Goal: Information Seeking & Learning: Find specific fact

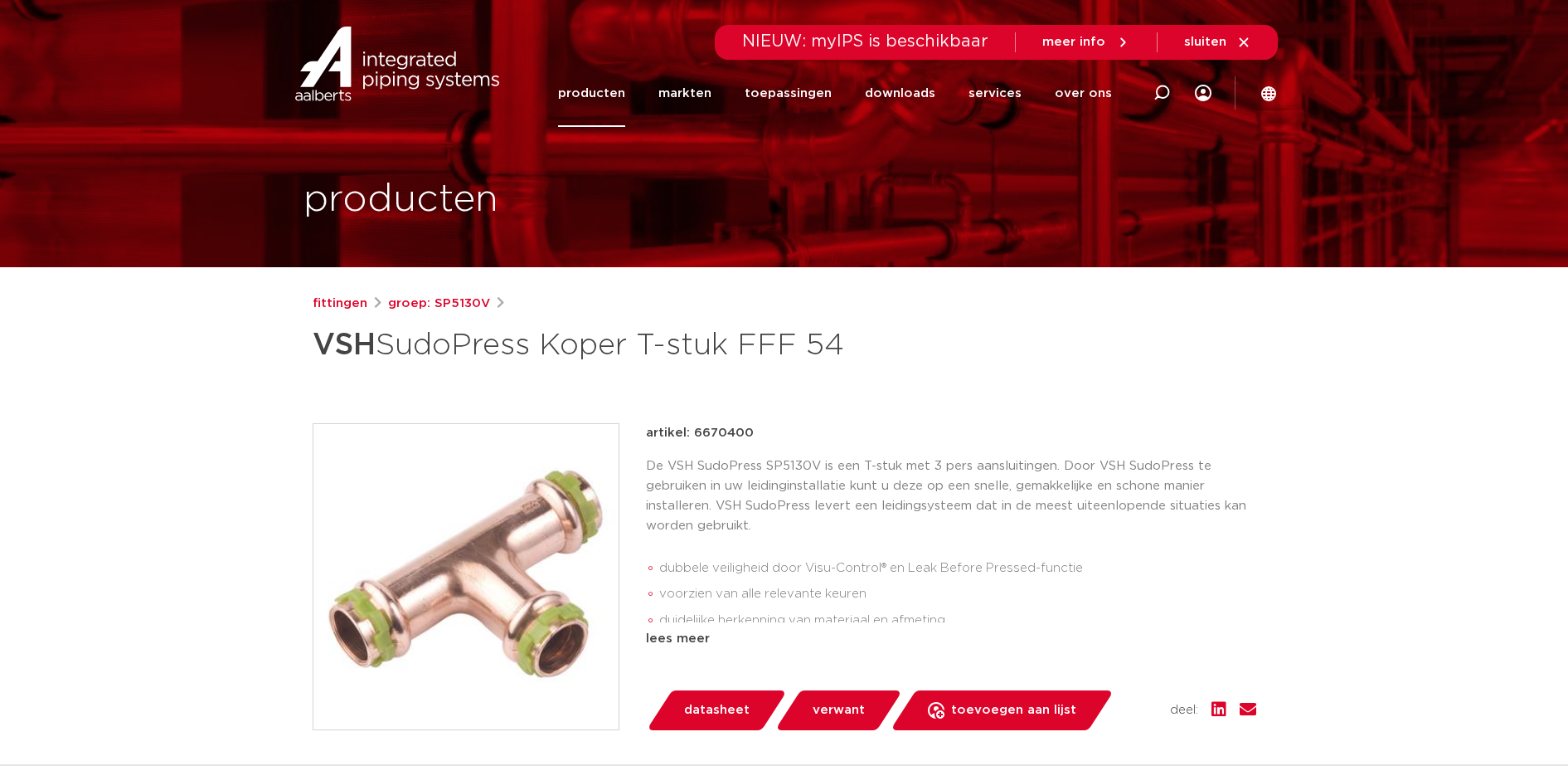
click at [1155, 96] on icon at bounding box center [1161, 92] width 16 height 16
click at [1079, 97] on input "Zoeken" at bounding box center [922, 90] width 521 height 34
type input "koper gas"
click button "Zoeken" at bounding box center [0, 0] width 0 height 0
click at [1098, 81] on input "koper gas" at bounding box center [922, 90] width 521 height 34
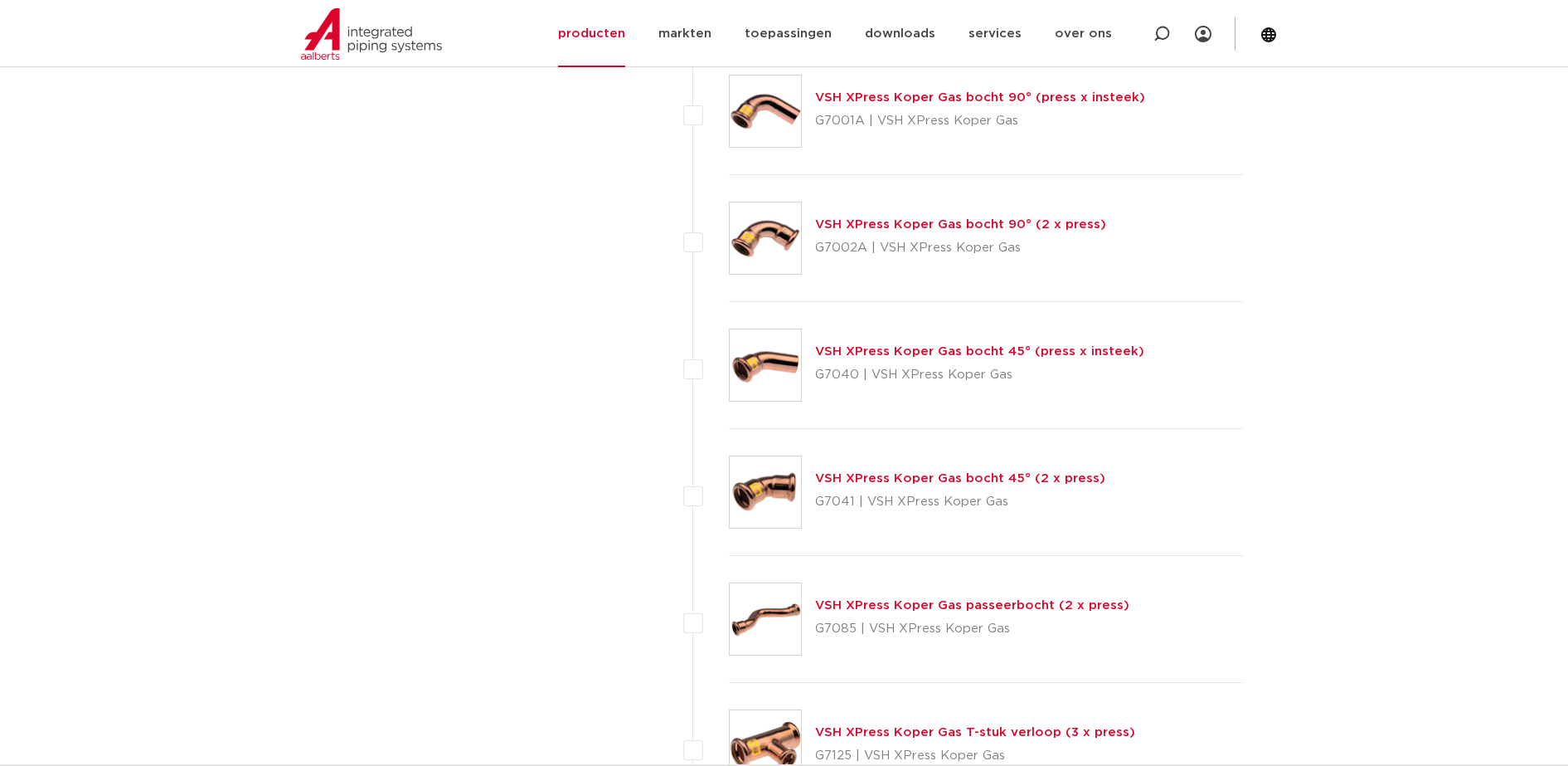
scroll to position [1452, 0]
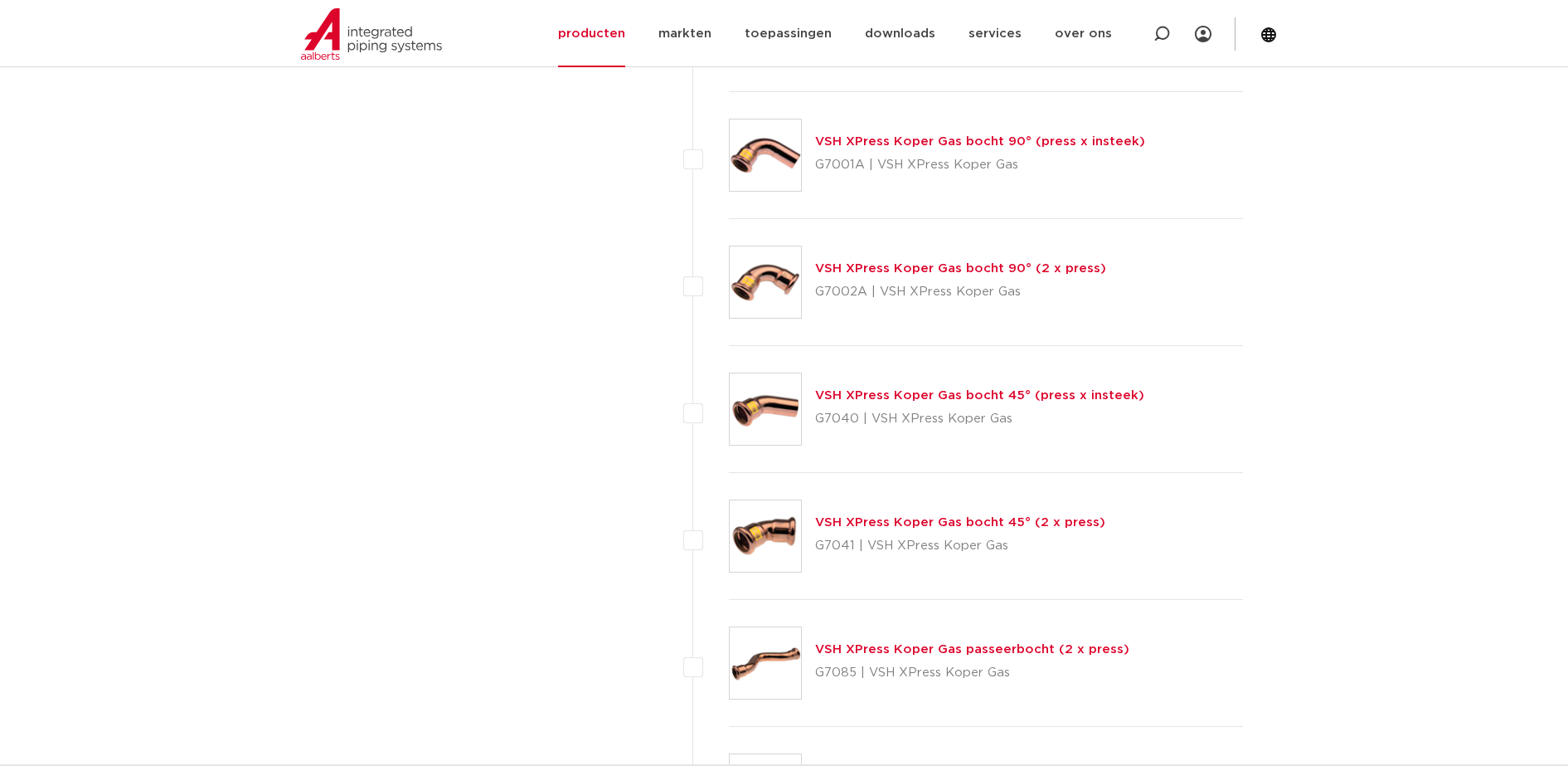
click at [784, 291] on img at bounding box center [765, 281] width 71 height 71
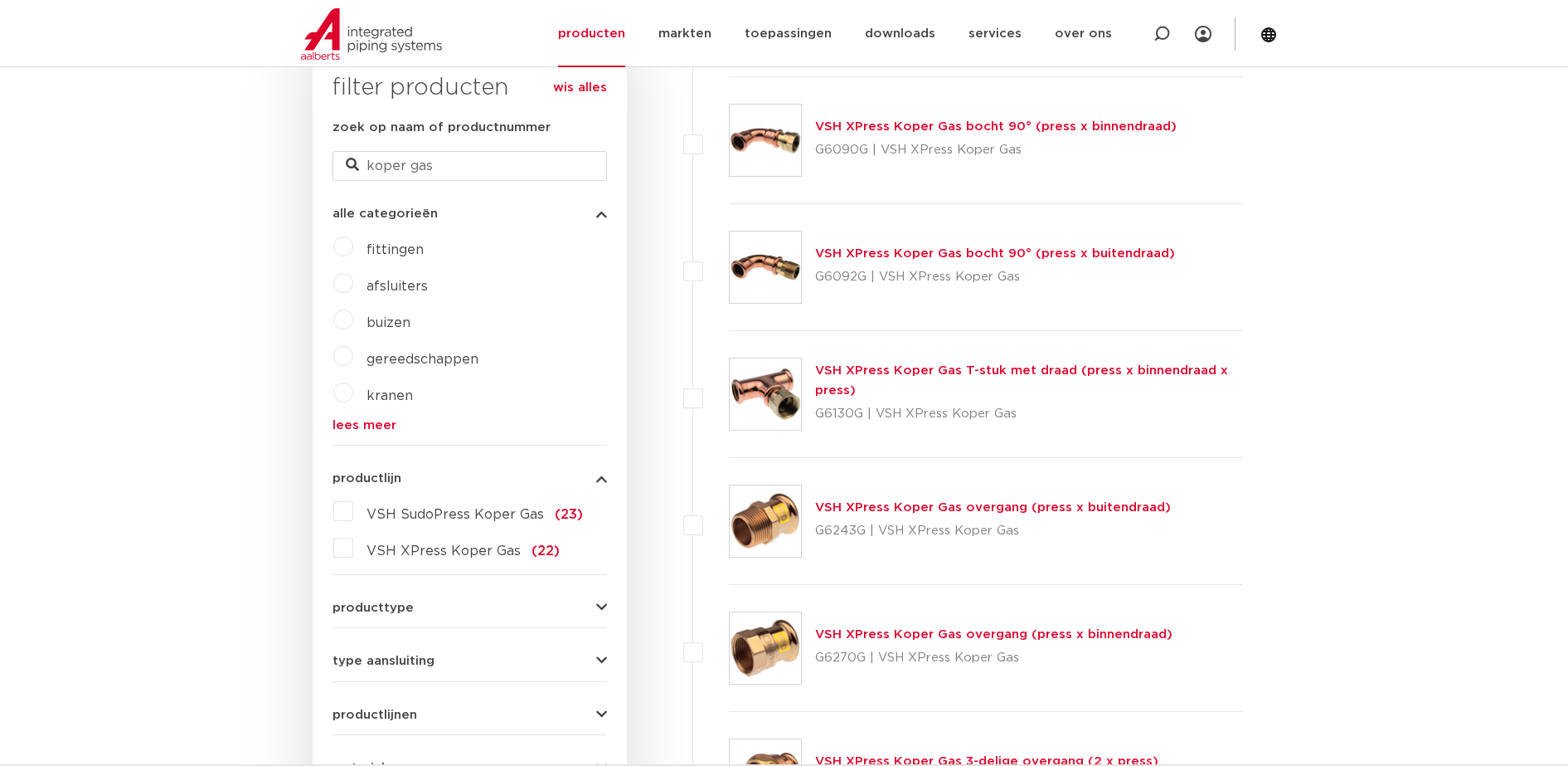
scroll to position [415, 0]
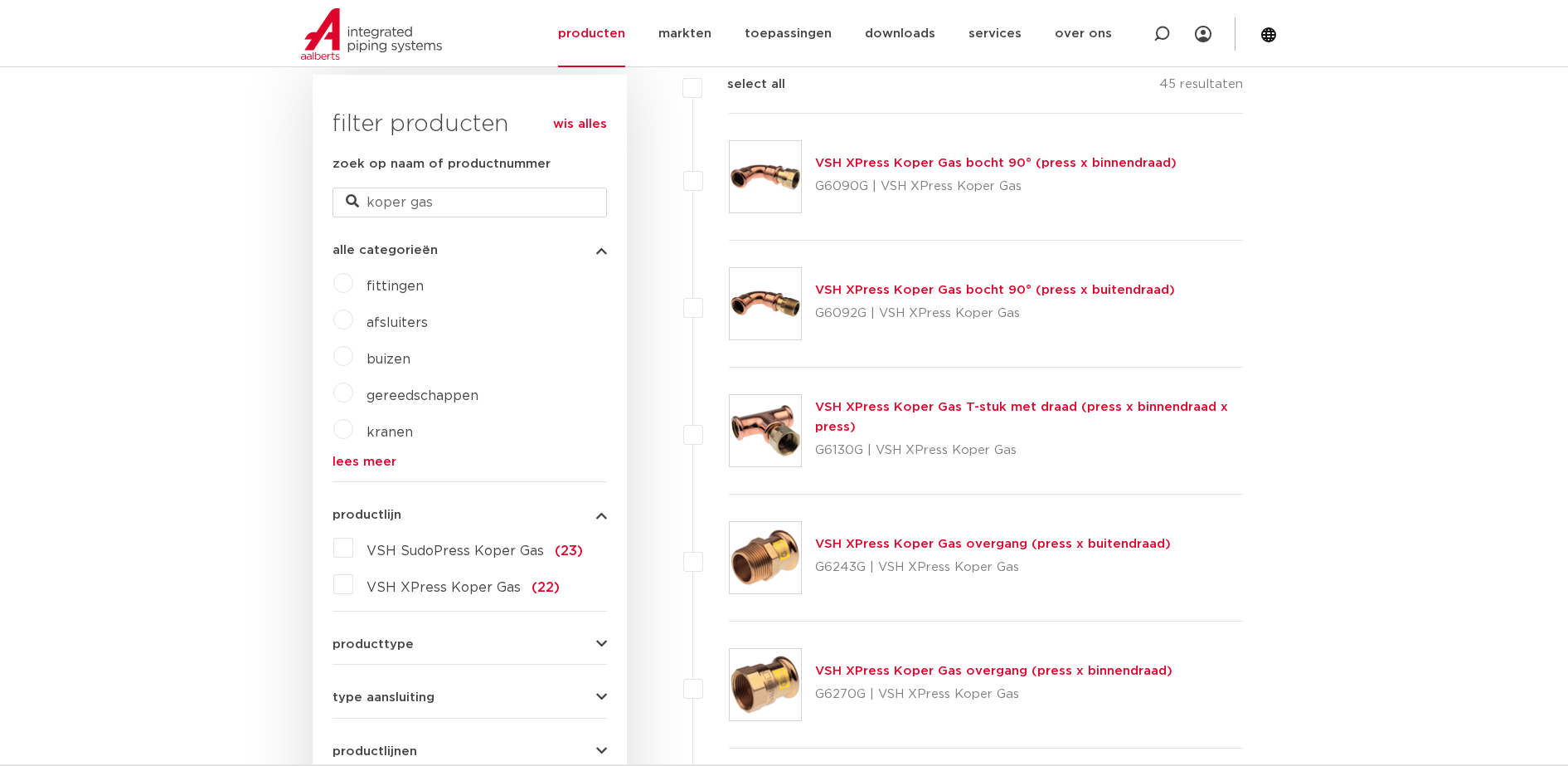
click at [788, 563] on img at bounding box center [765, 557] width 71 height 71
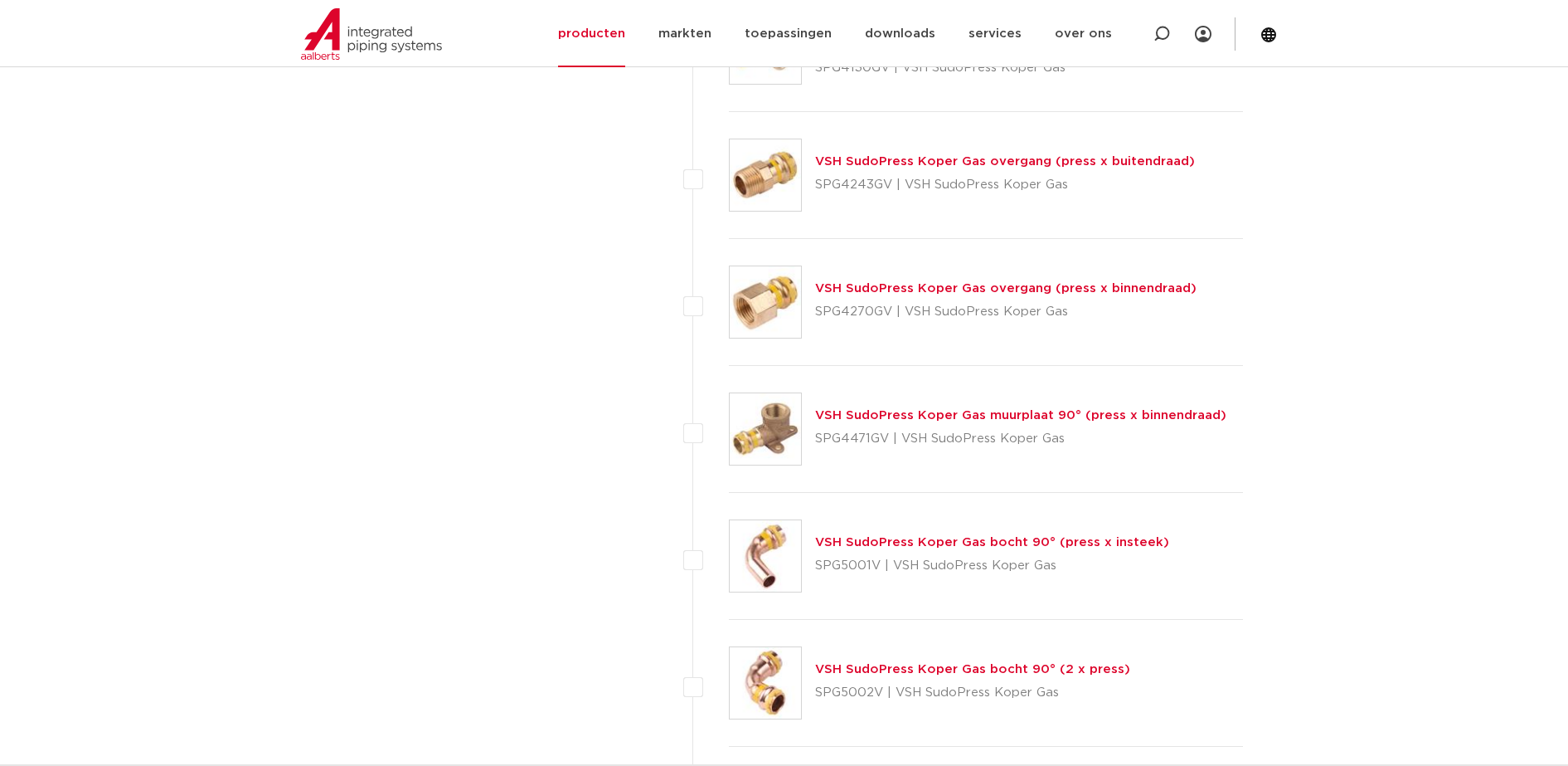
scroll to position [4356, 0]
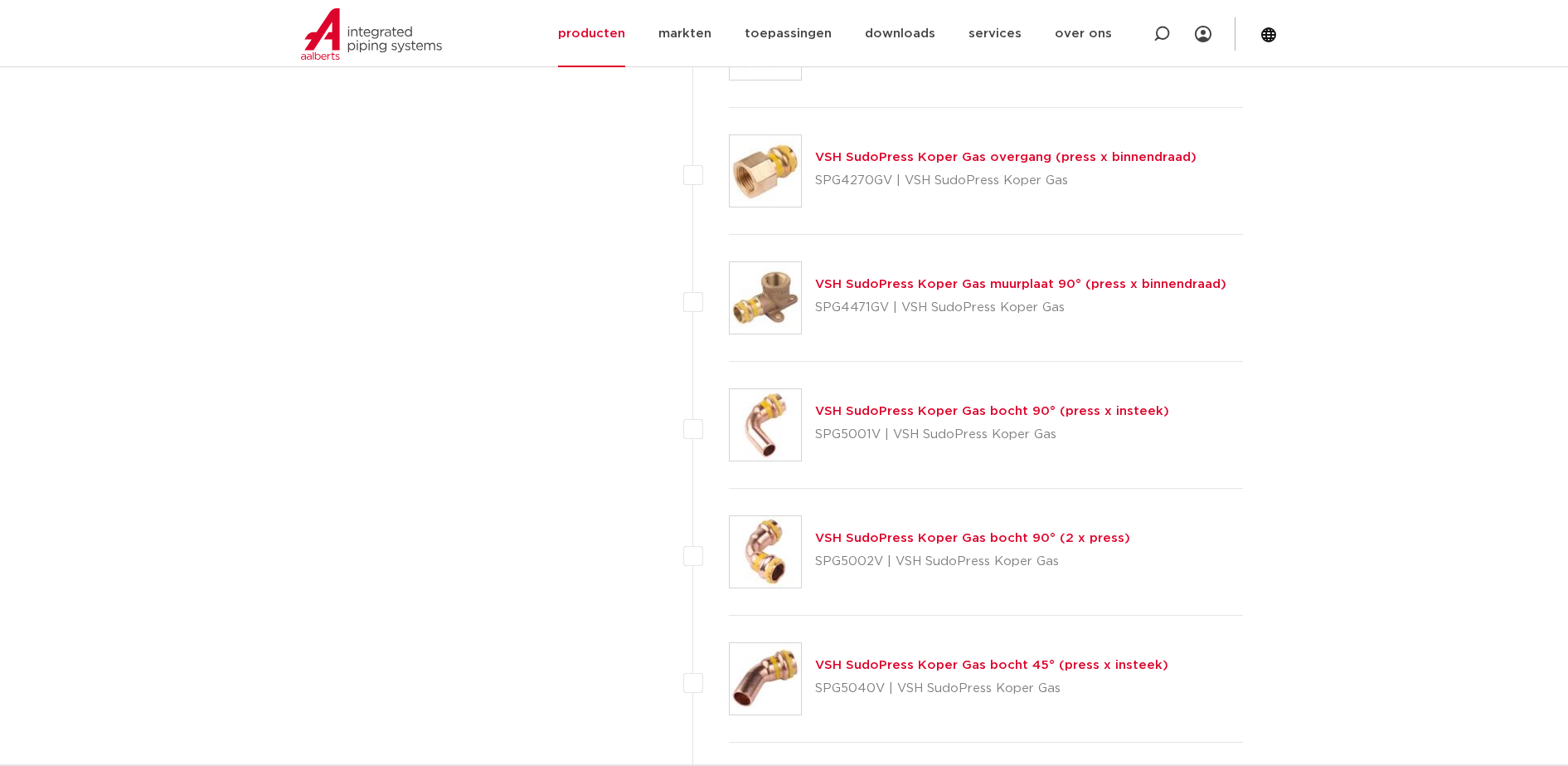
click at [753, 539] on img at bounding box center [765, 552] width 71 height 71
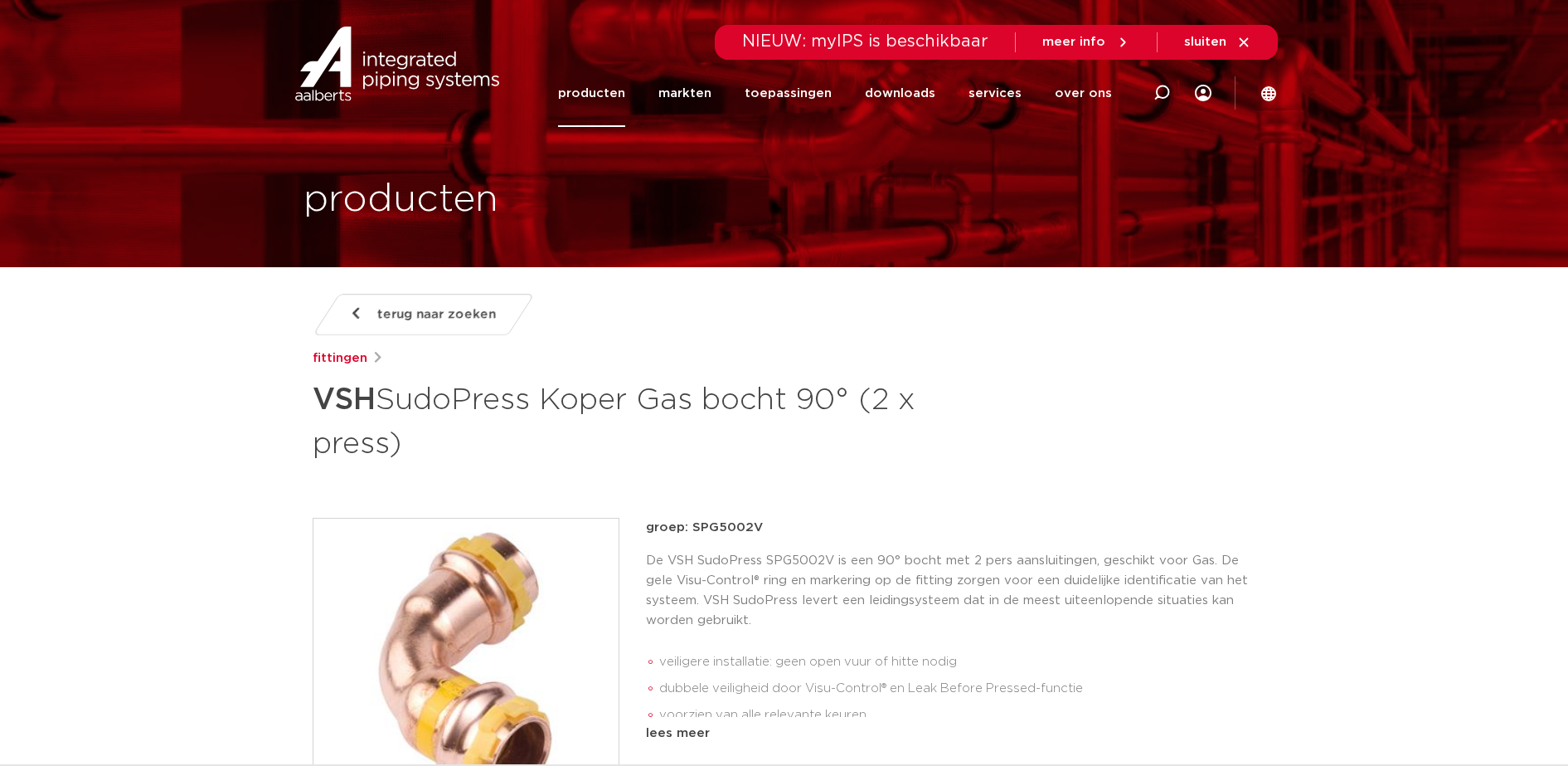
scroll to position [103, 0]
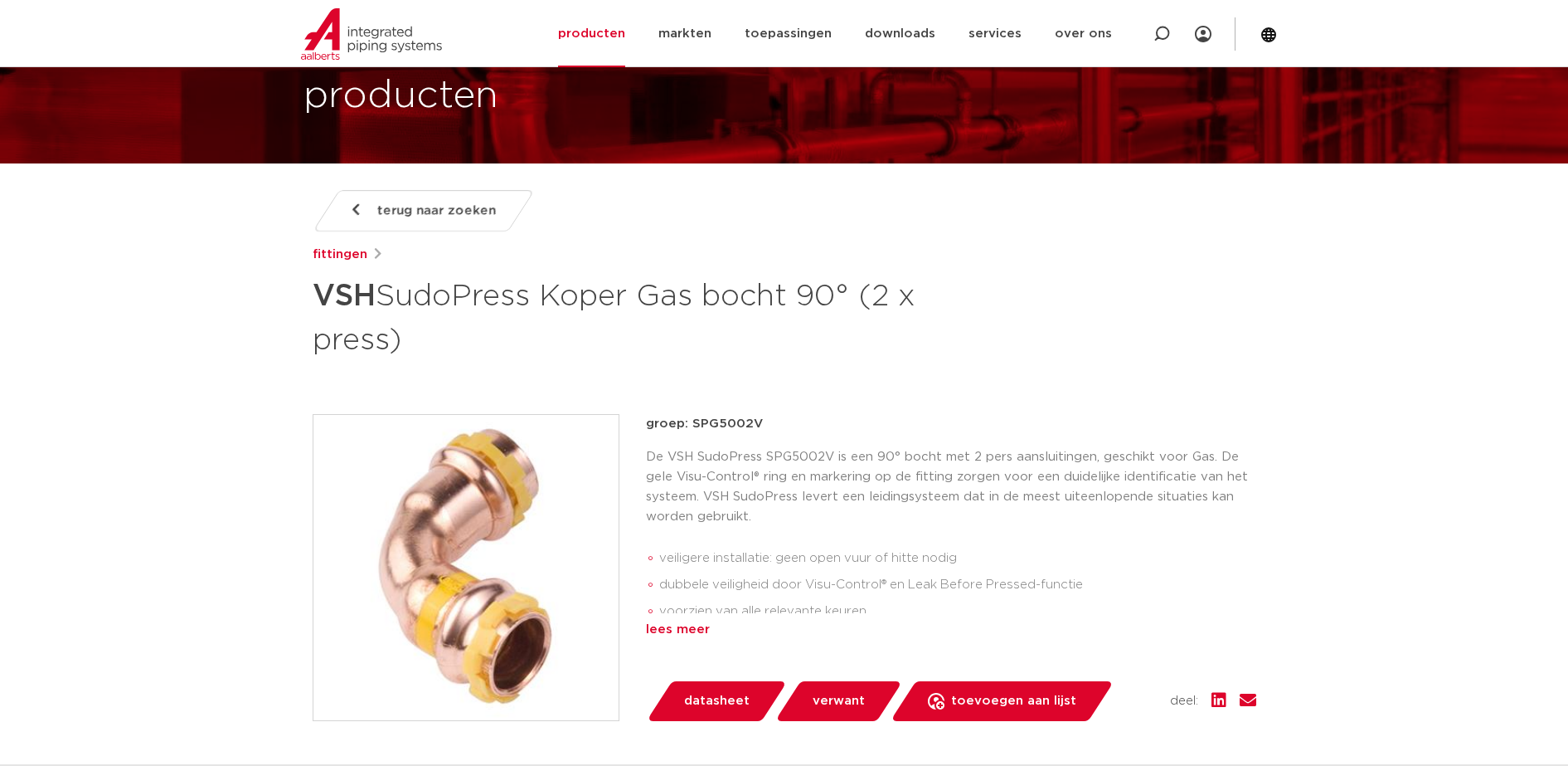
click at [667, 627] on div "lees meer" at bounding box center [950, 629] width 610 height 20
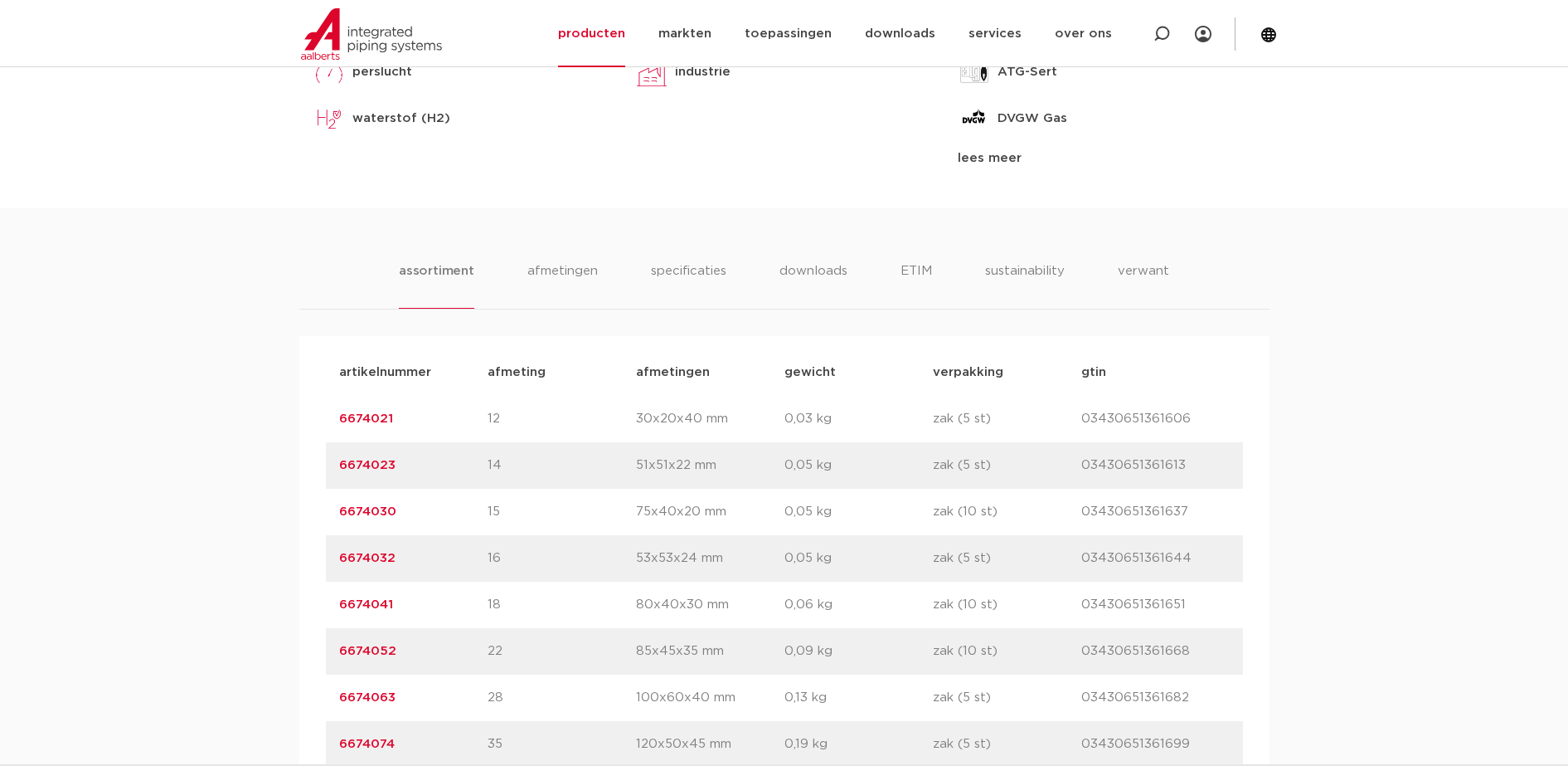
scroll to position [933, 0]
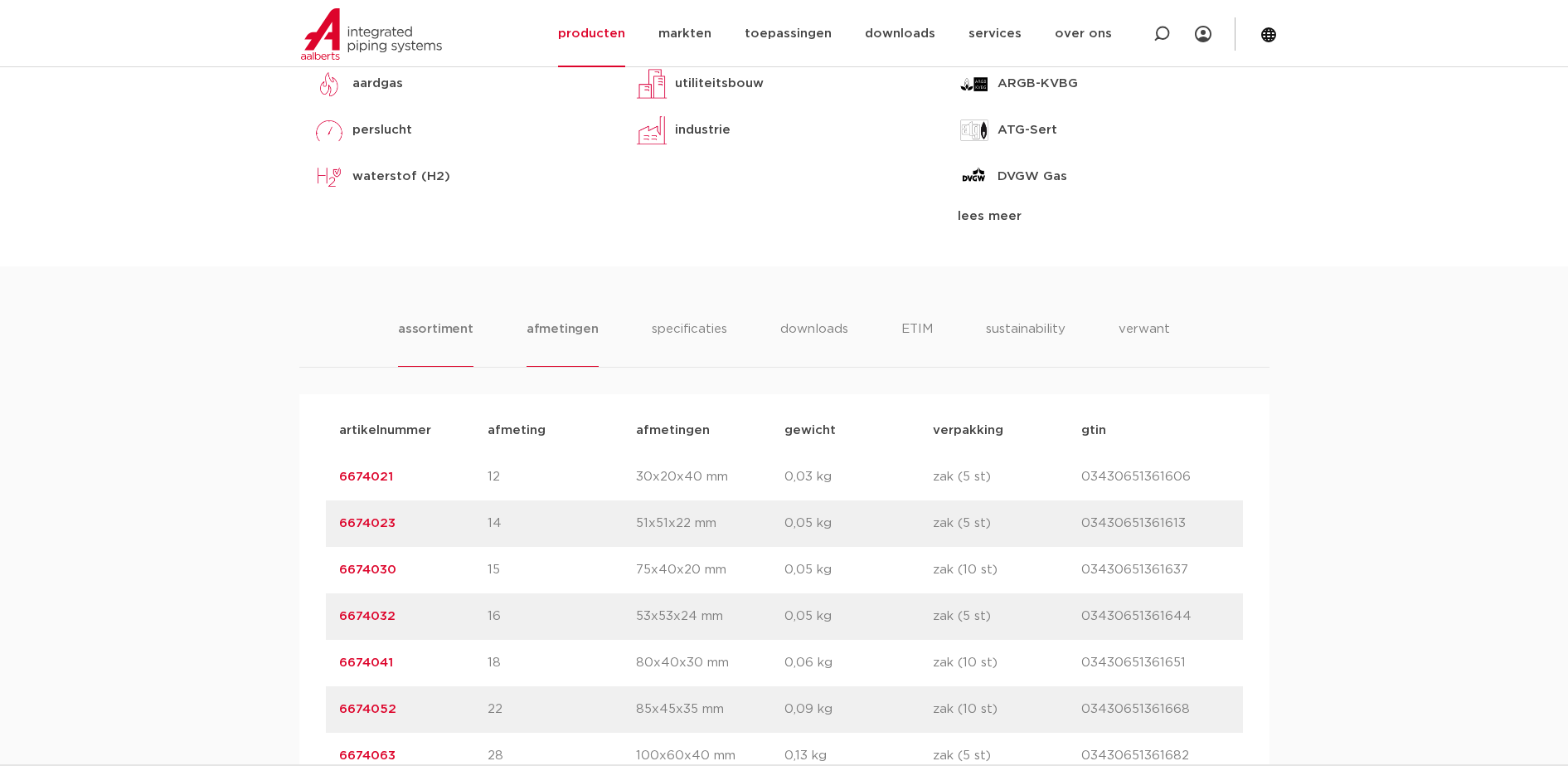
click at [565, 341] on li "afmetingen" at bounding box center [563, 343] width 72 height 47
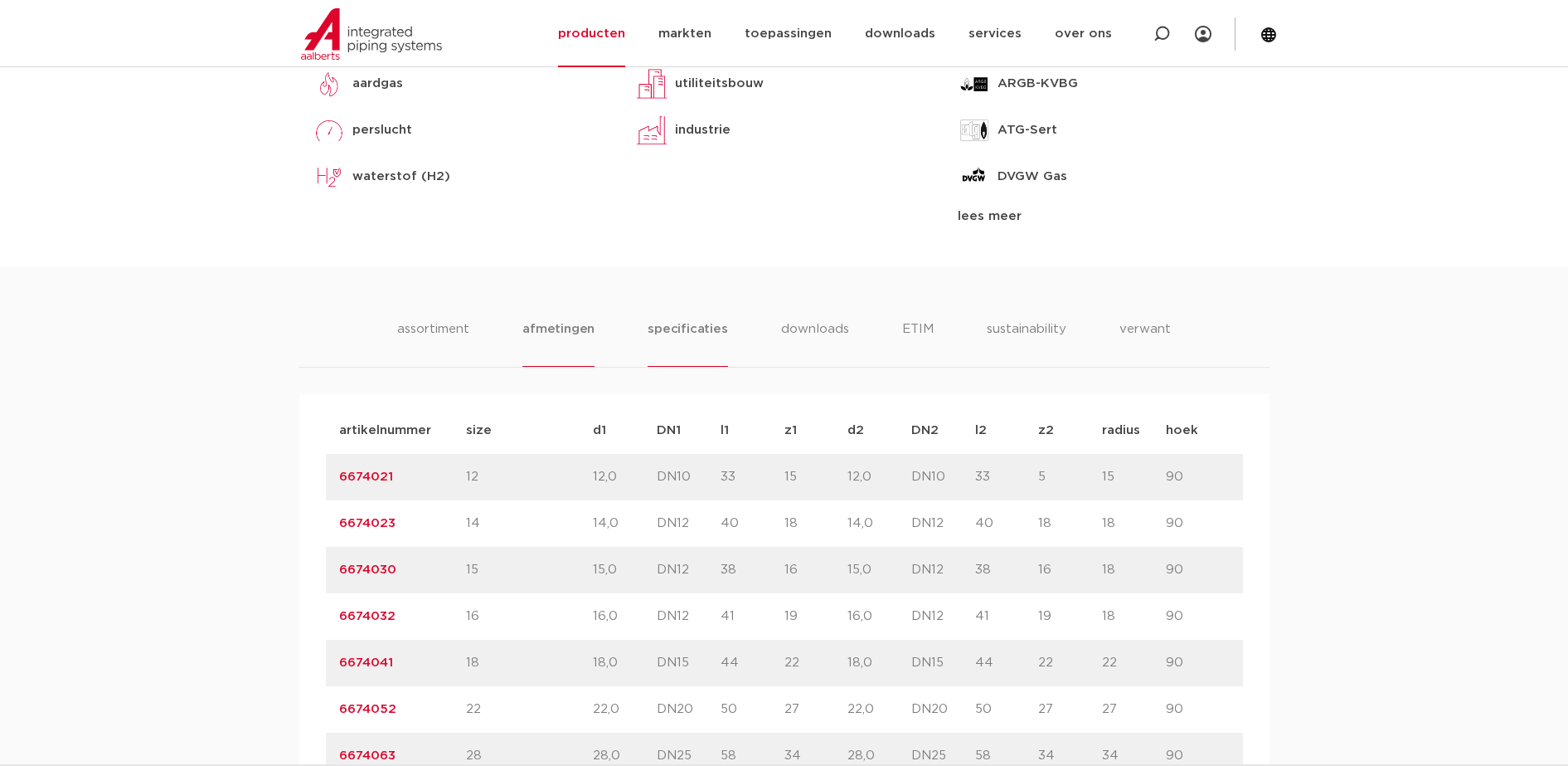
click at [720, 339] on li "specificaties" at bounding box center [687, 343] width 80 height 47
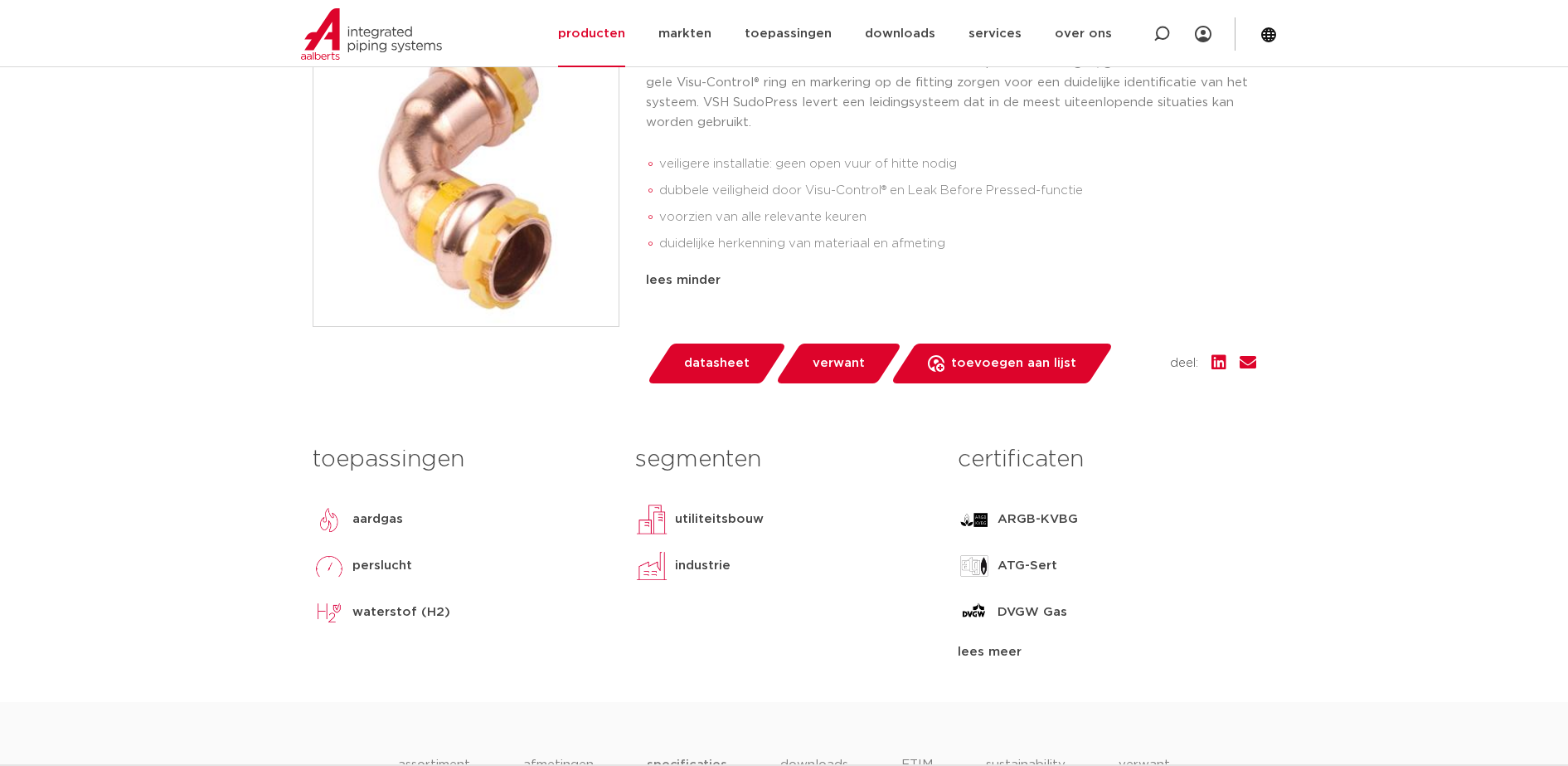
scroll to position [0, 0]
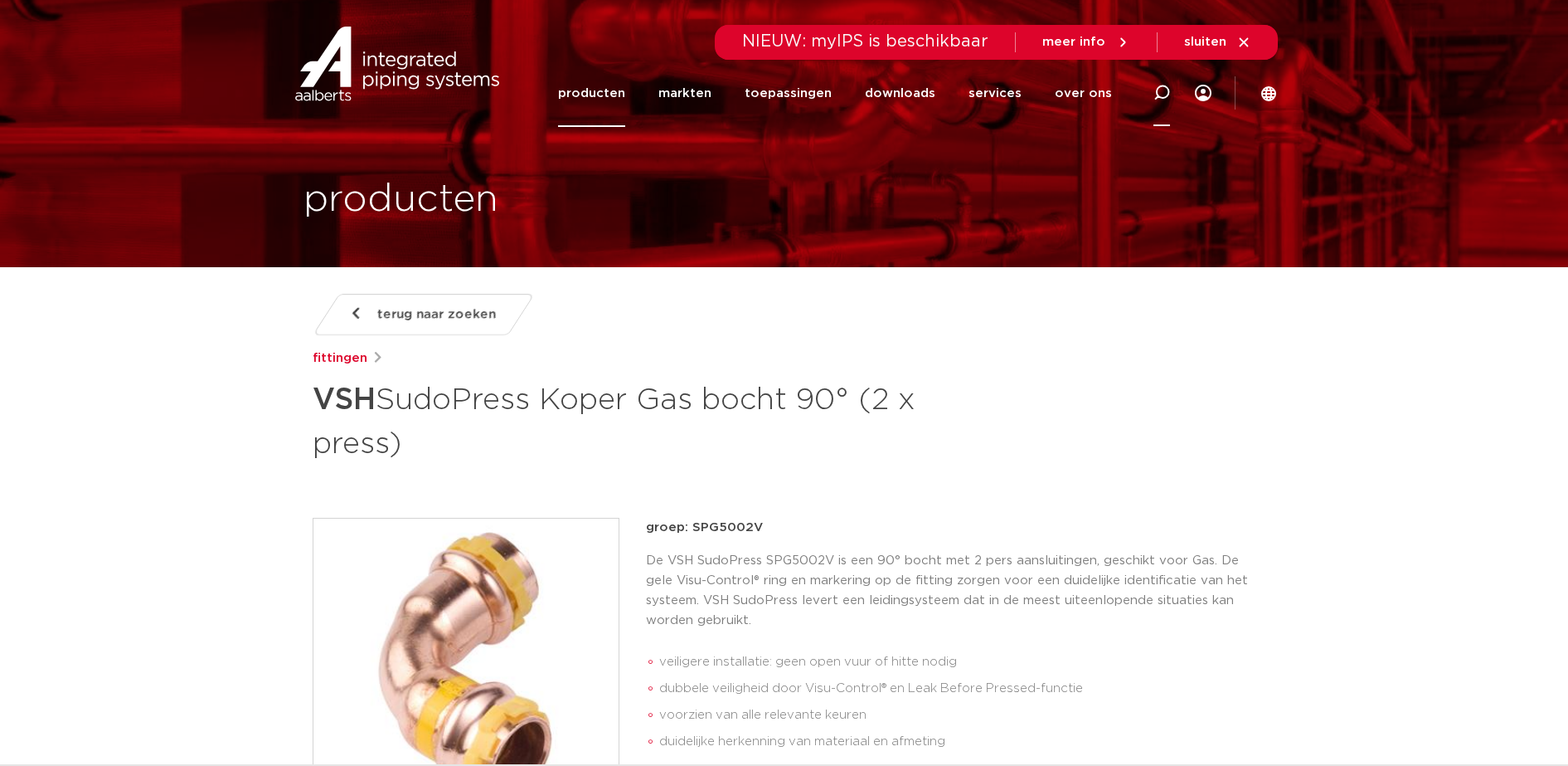
click at [1165, 103] on div at bounding box center [1161, 92] width 16 height 67
paste input "SPG5001V"
type input "SPG5001V"
click button "Zoeken" at bounding box center [0, 0] width 0 height 0
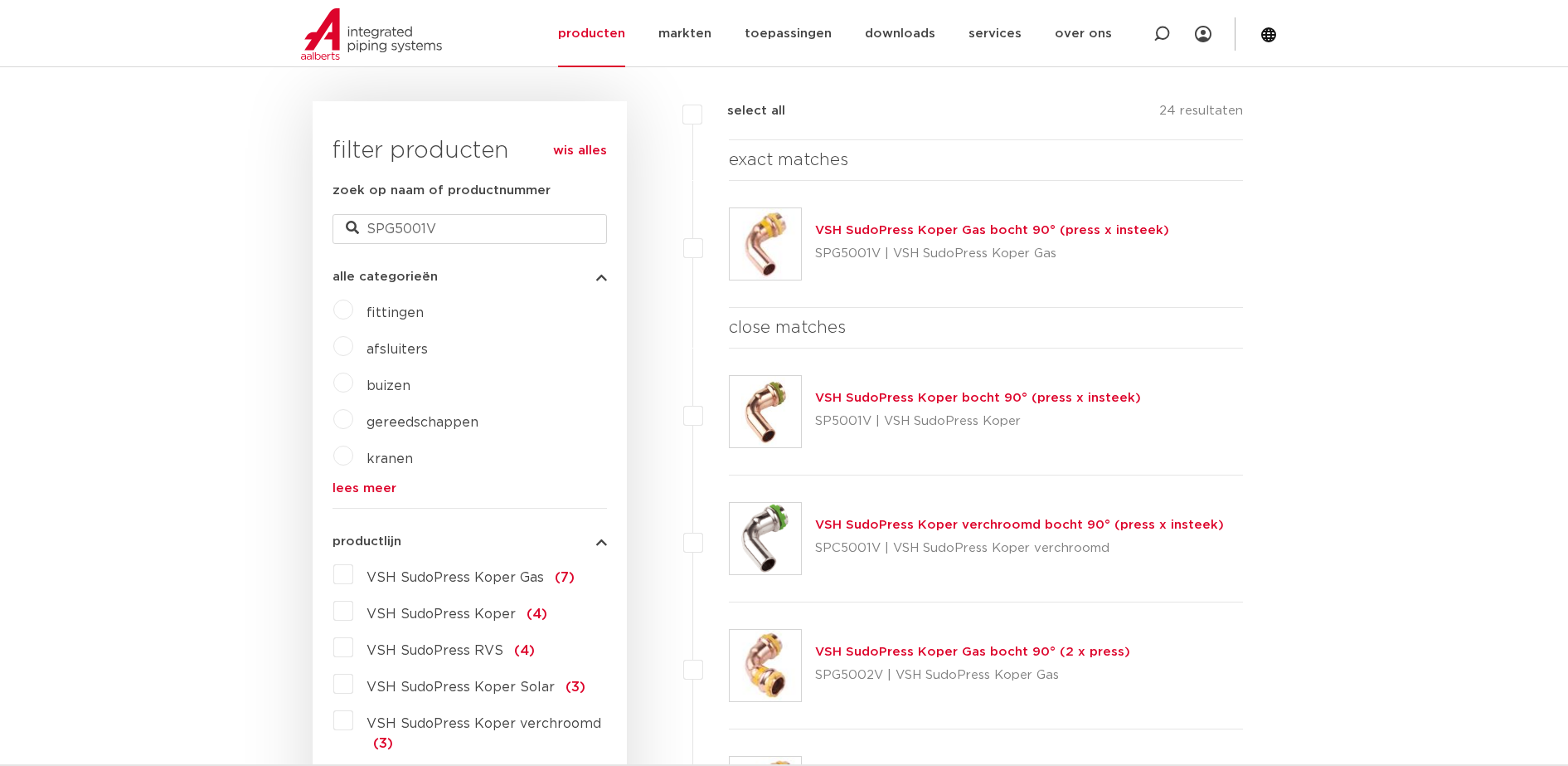
scroll to position [372, 0]
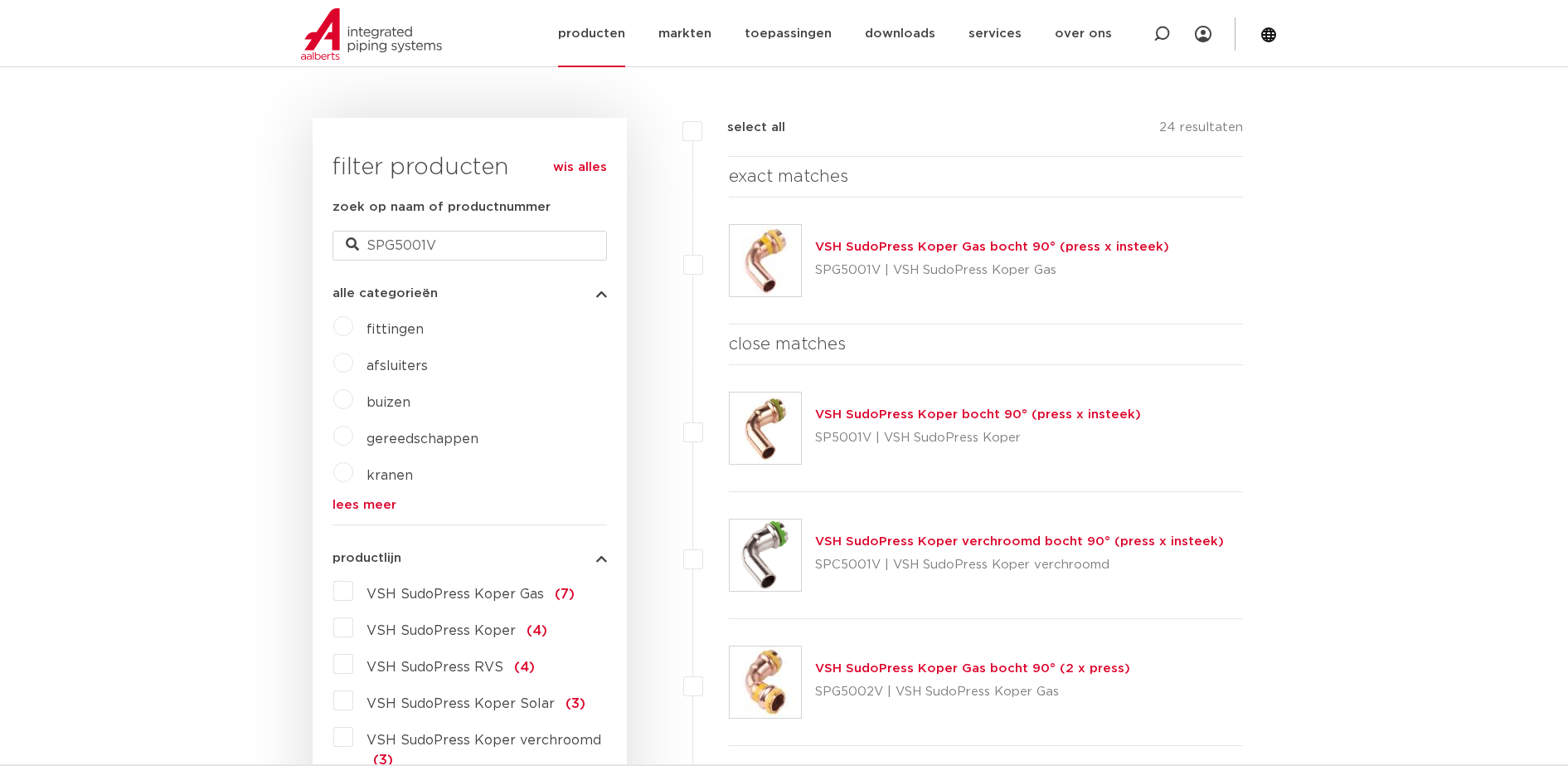
click at [1153, 41] on div at bounding box center [1161, 34] width 66 height 67
paste input "SPG5040V"
type input "SPG5040V"
click button "Zoeken" at bounding box center [0, 0] width 0 height 0
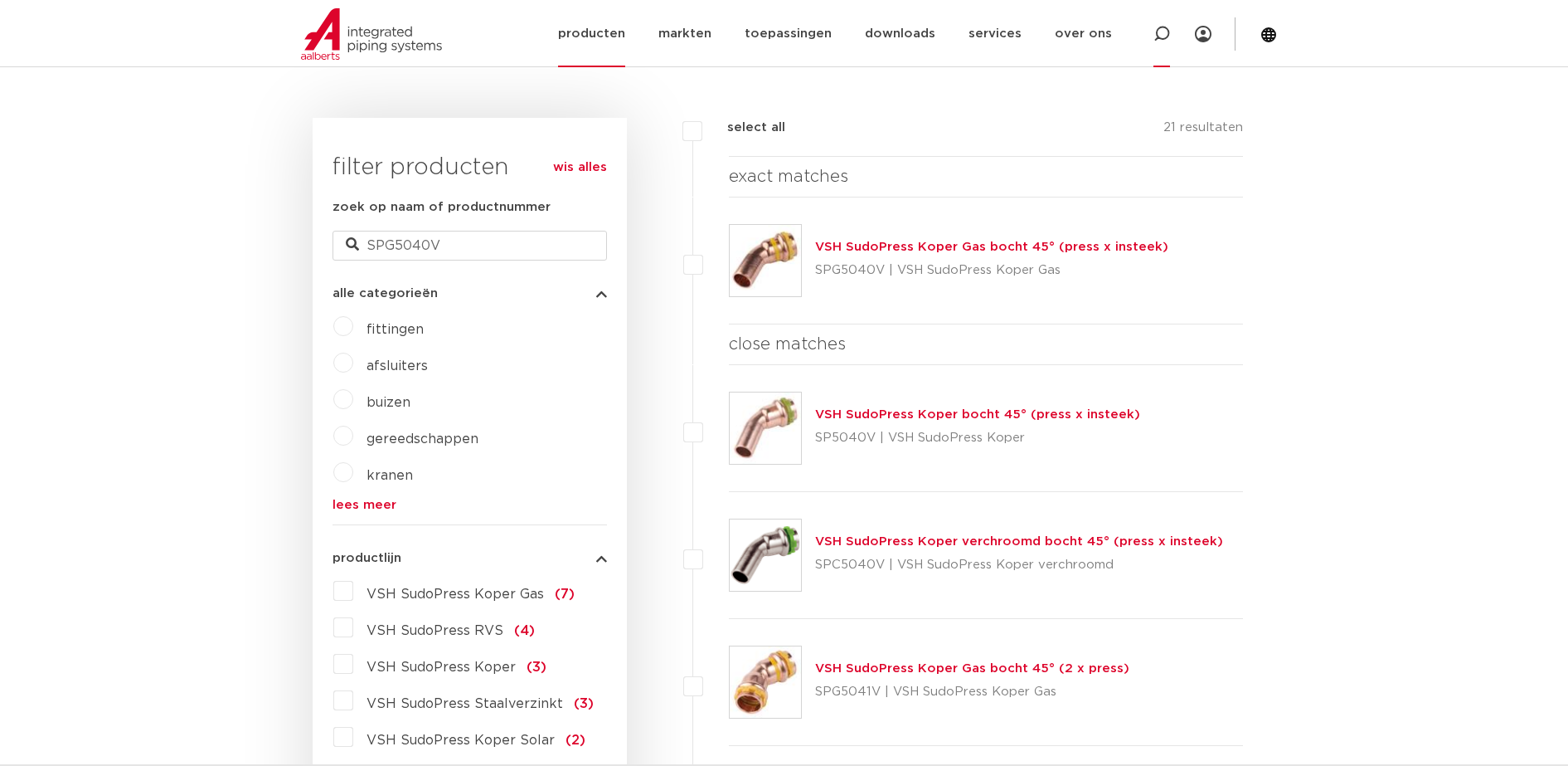
click at [1163, 46] on div at bounding box center [1161, 34] width 16 height 67
paste input "SPG5243V"
type input "SPG5243V"
click button "Zoeken" at bounding box center [0, 0] width 0 height 0
